Goal: Check status: Check status

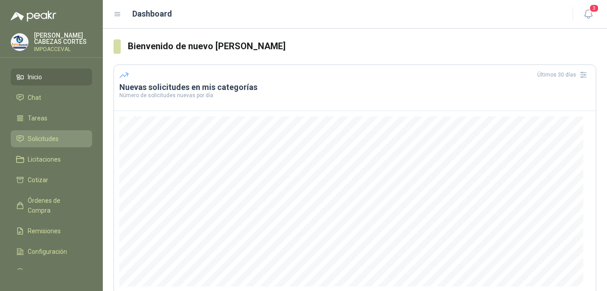
click at [38, 141] on span "Solicitudes" at bounding box center [43, 139] width 31 height 10
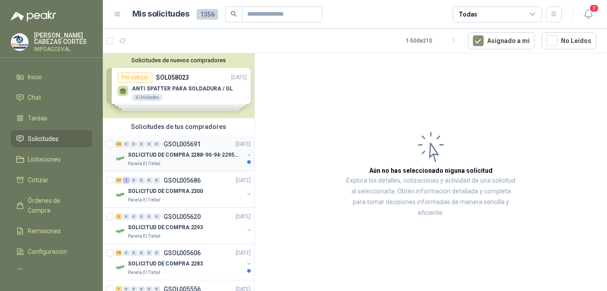
click at [166, 162] on div "Panela El Trébol" at bounding box center [186, 163] width 116 height 7
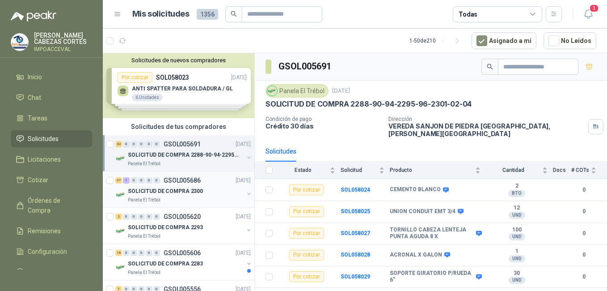
click at [143, 191] on p "SOLICITUD DE COMPRA 2300" at bounding box center [165, 191] width 75 height 8
click at [156, 163] on p "Panela El Trébol" at bounding box center [144, 163] width 33 height 7
